Goal: Transaction & Acquisition: Book appointment/travel/reservation

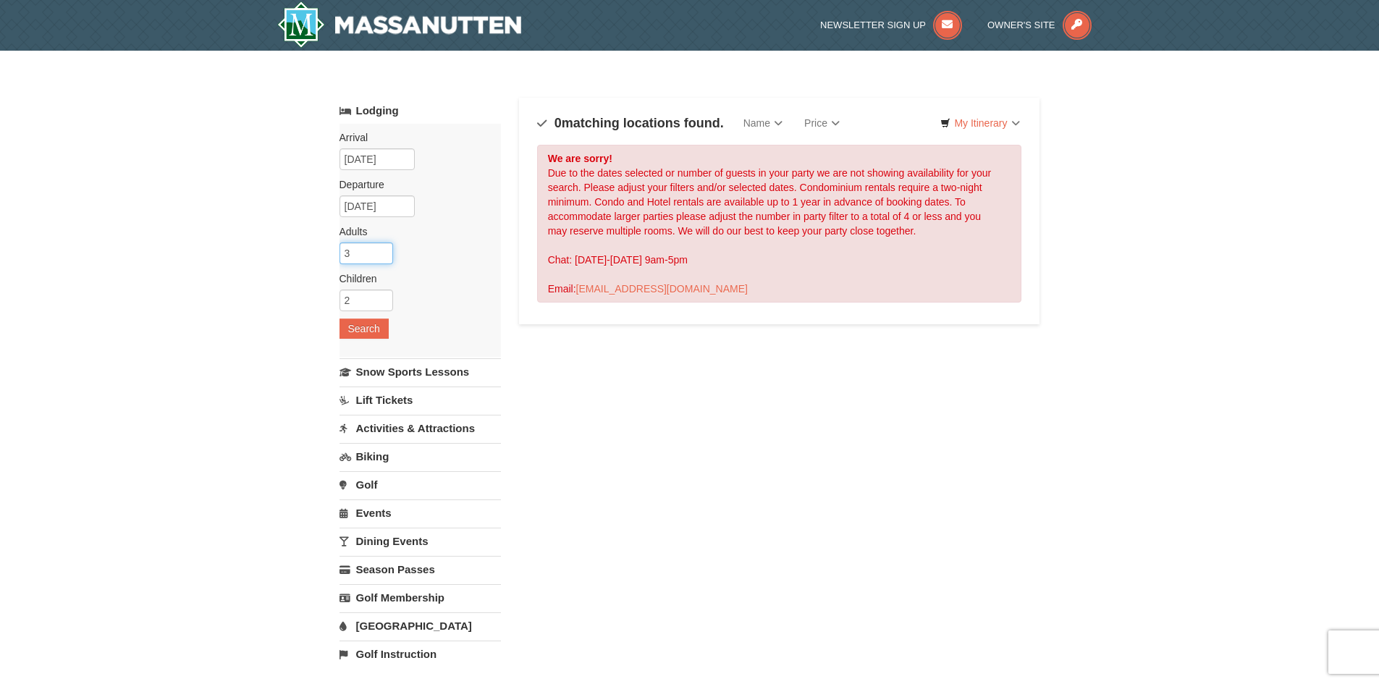
click at [381, 256] on input "3" at bounding box center [367, 254] width 54 height 22
type input "2"
click at [381, 256] on input "2" at bounding box center [367, 254] width 54 height 22
click at [371, 337] on button "Search" at bounding box center [364, 329] width 49 height 20
